Goal: Information Seeking & Learning: Check status

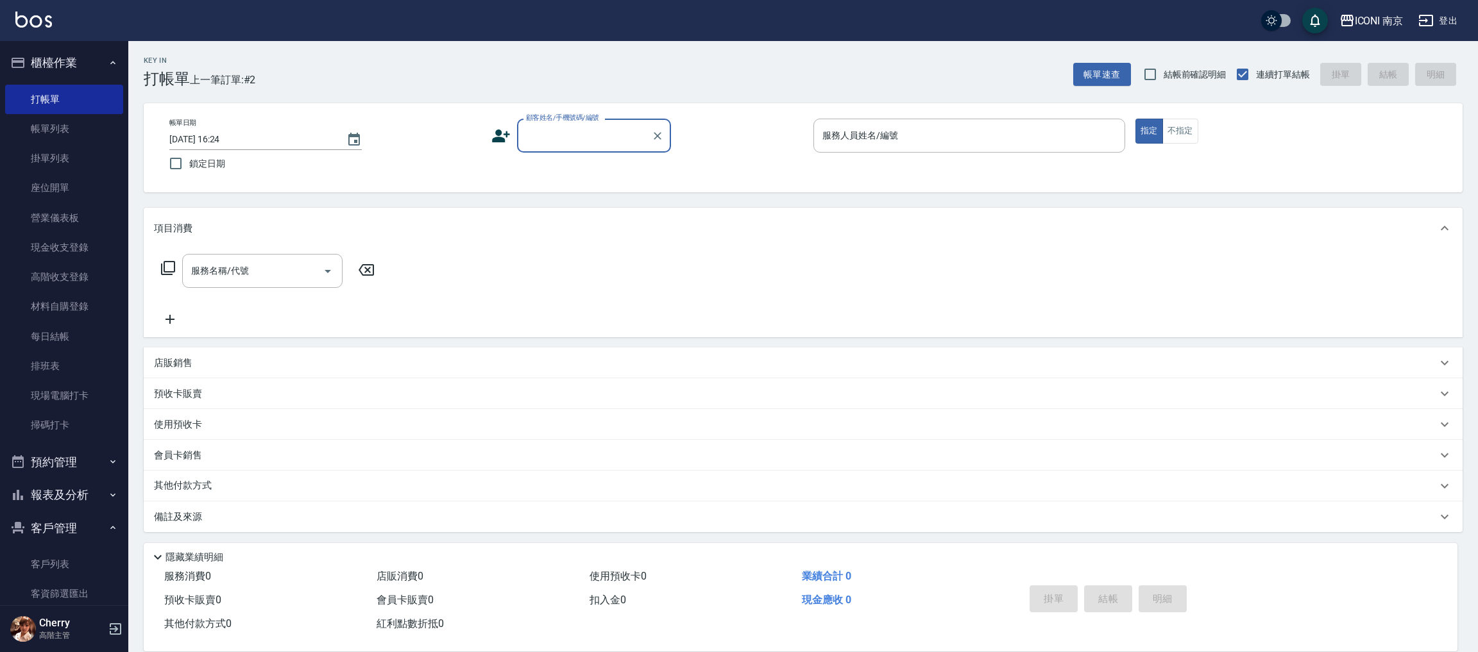
scroll to position [1, 0]
click at [65, 493] on button "報表及分析" at bounding box center [64, 495] width 118 height 33
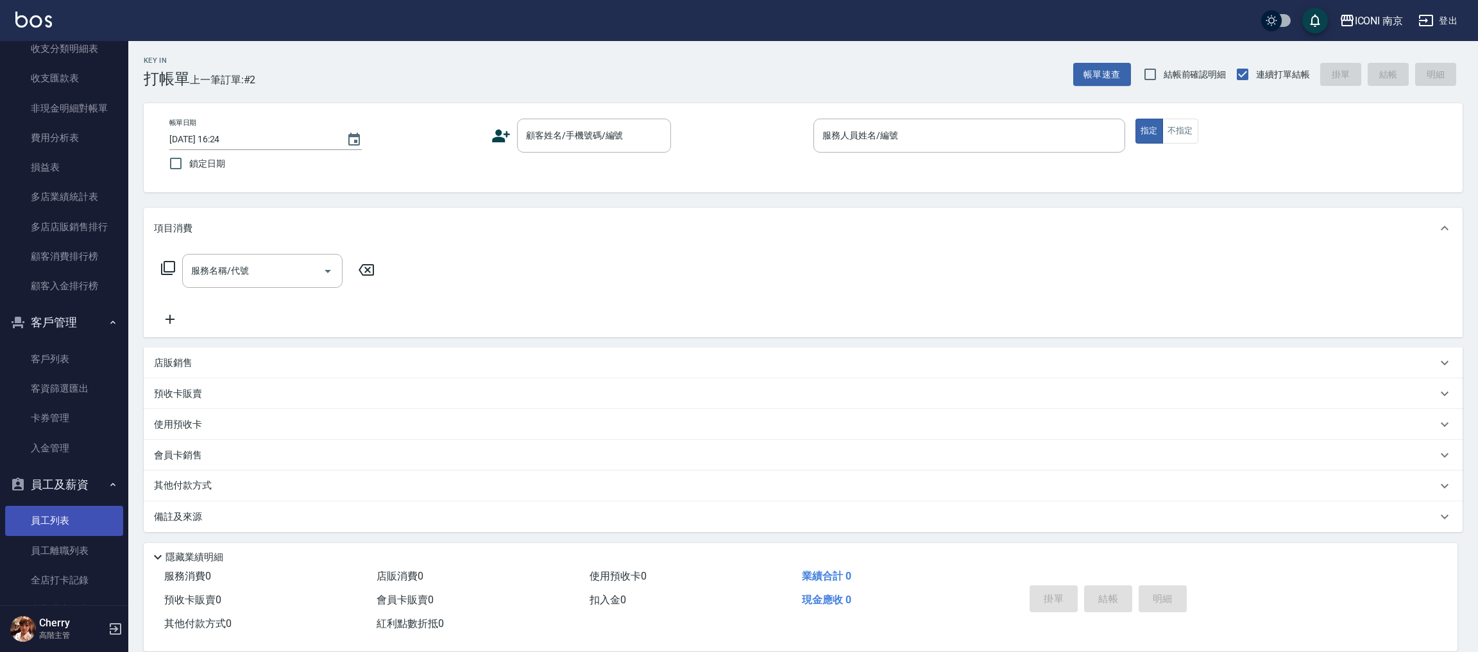
scroll to position [1636, 0]
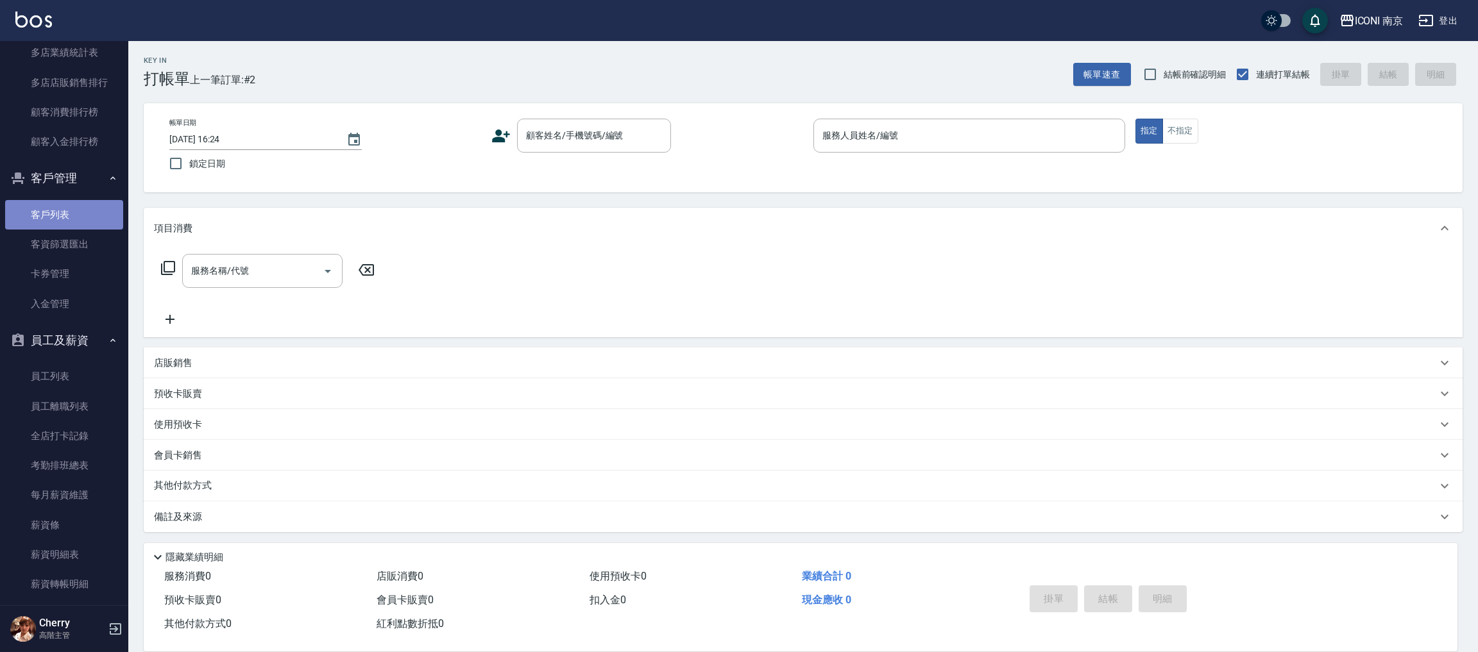
click at [84, 208] on link "客戶列表" at bounding box center [64, 215] width 118 height 30
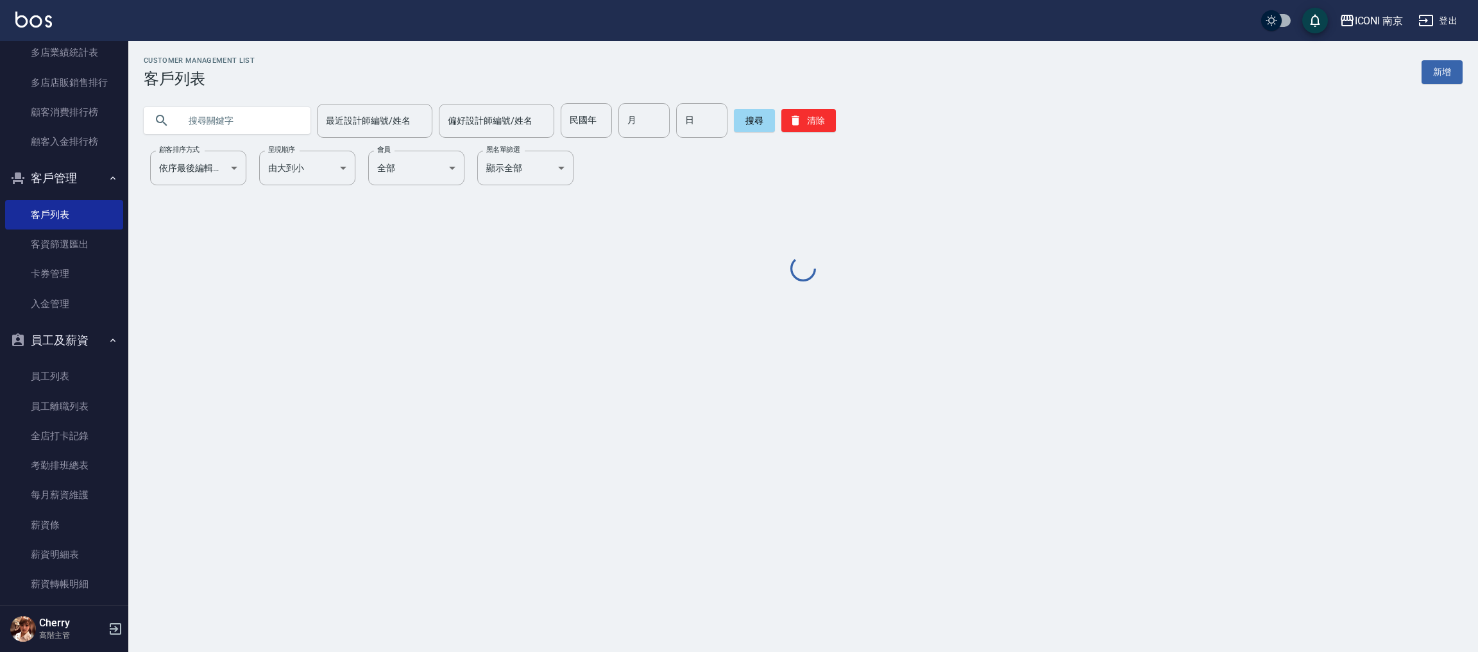
click at [264, 131] on input "text" at bounding box center [240, 120] width 121 height 35
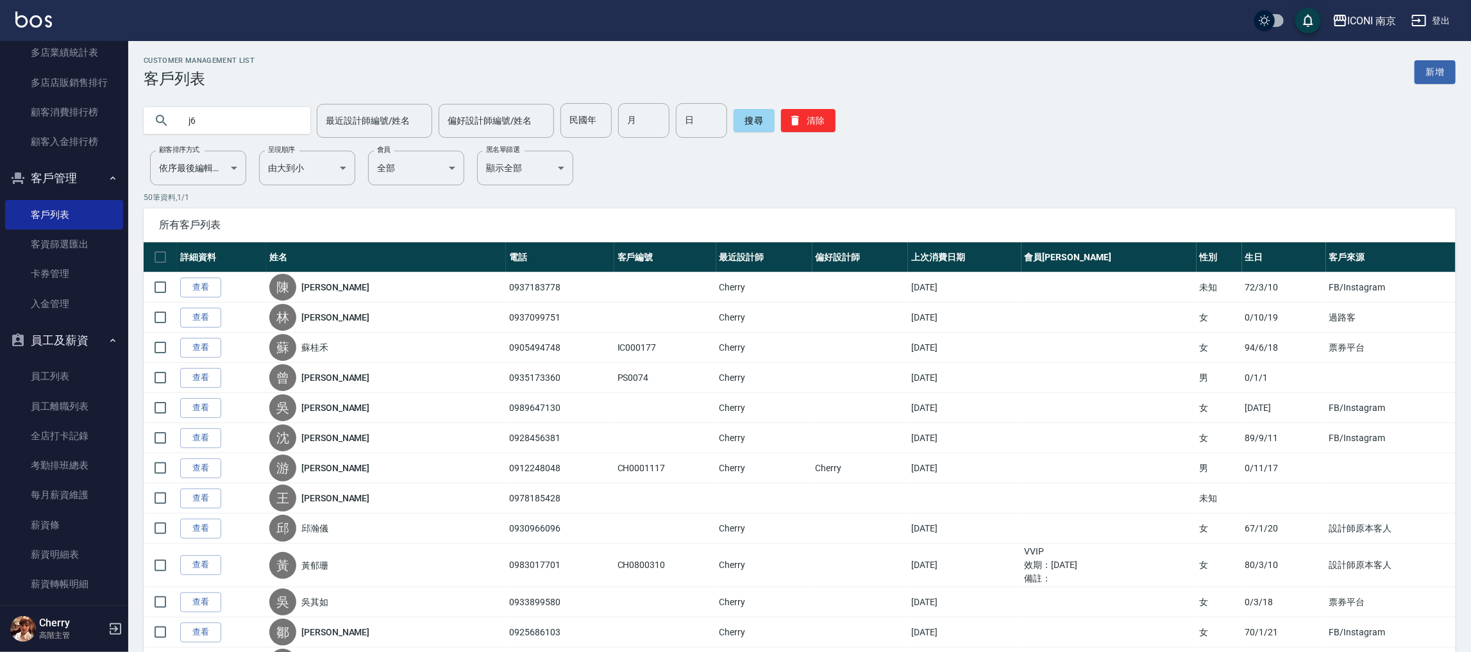
type input "j"
type input "[PERSON_NAME]"
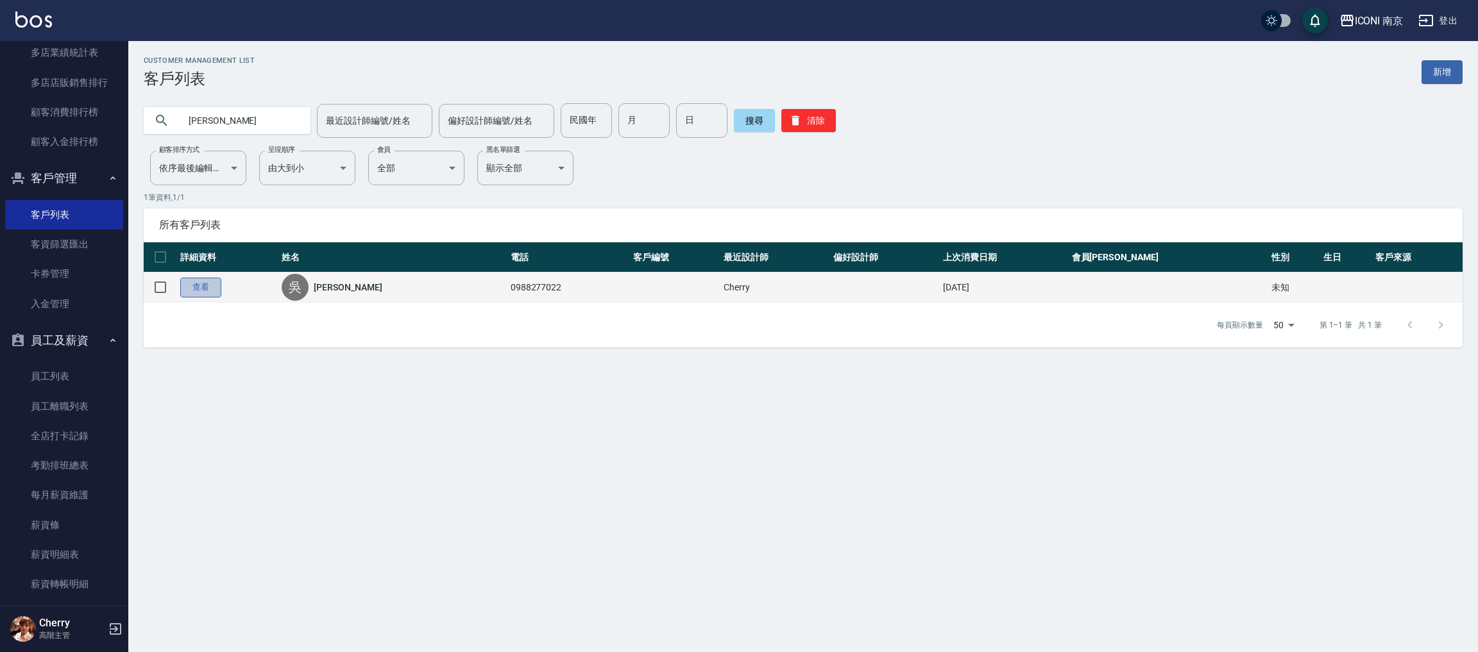
click at [216, 288] on link "查看" at bounding box center [200, 288] width 41 height 20
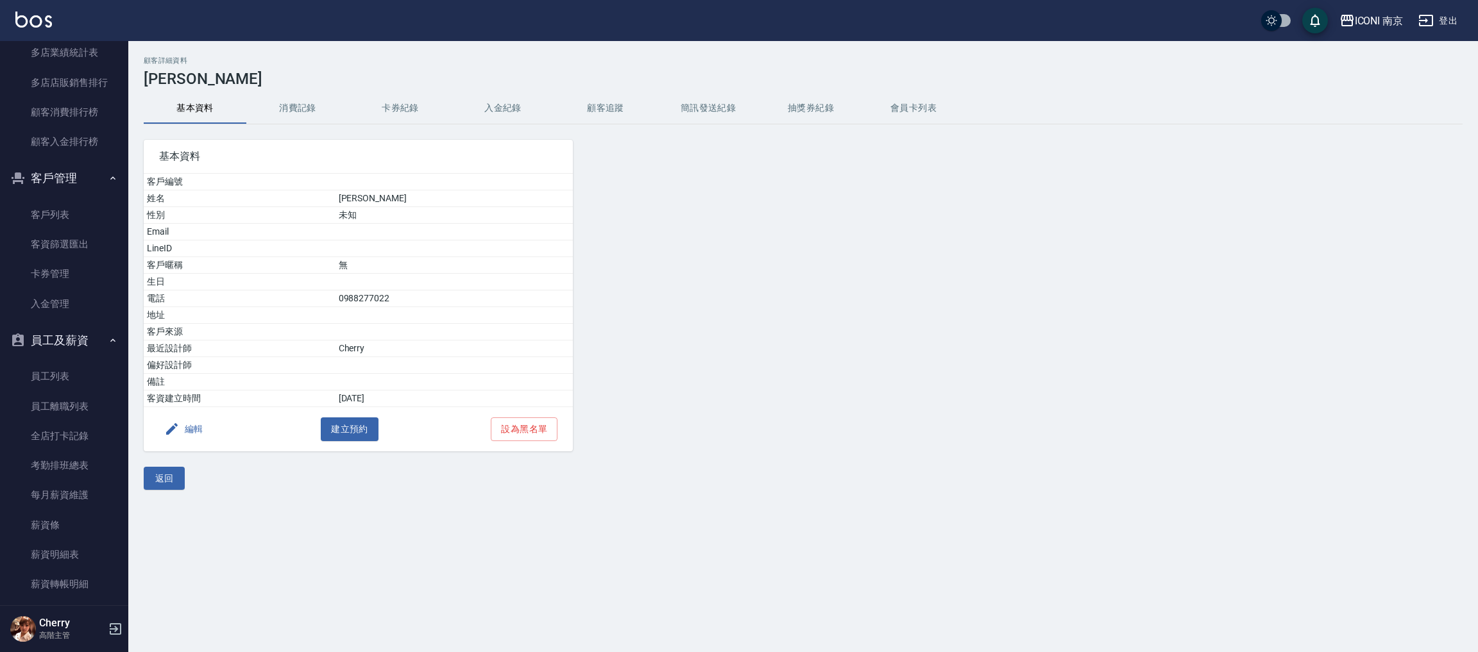
click at [314, 112] on button "消費記錄" at bounding box center [297, 108] width 103 height 31
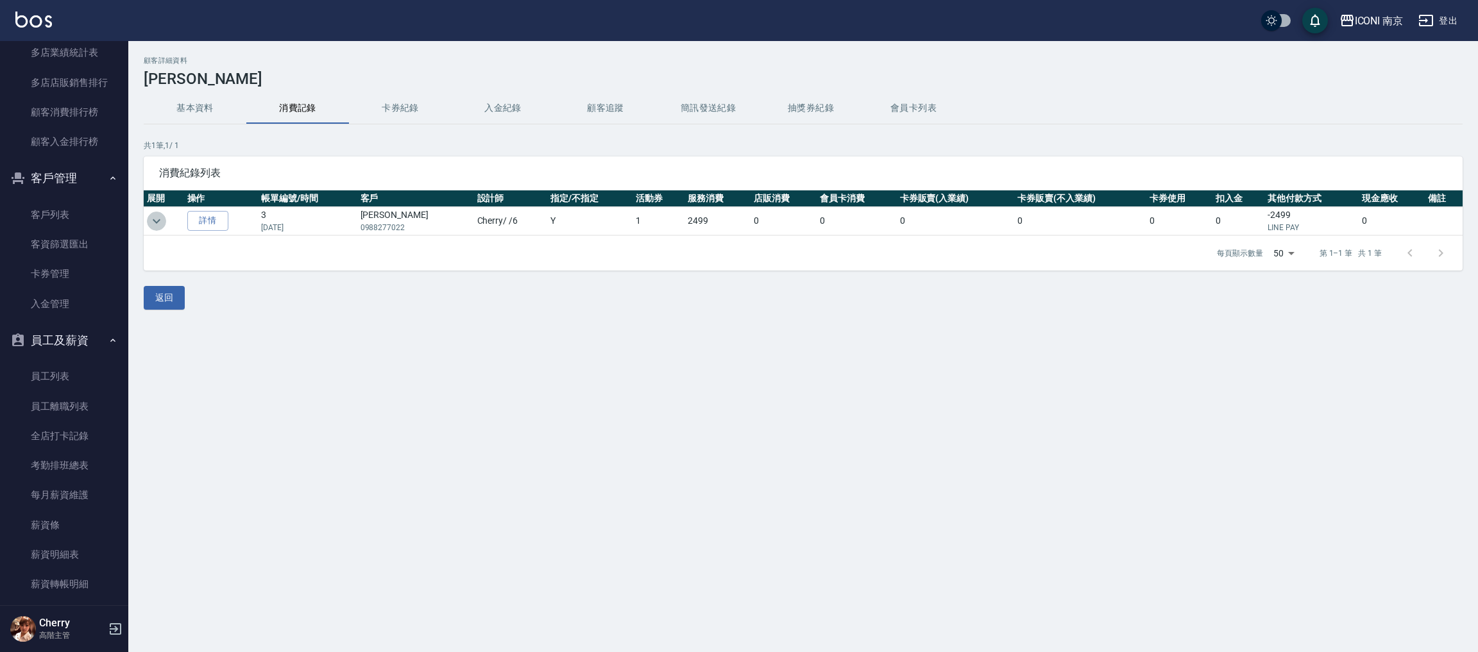
click at [151, 220] on icon "expand row" at bounding box center [156, 221] width 15 height 15
